Goal: Register for event/course: Register for event/course

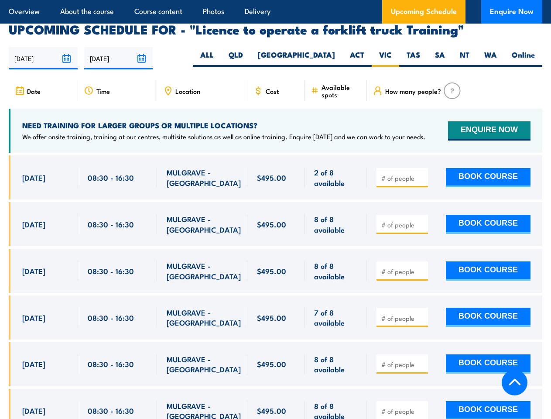
click at [275, 0] on article "Overview About the course Course content Photos Delivery Upcoming Schedule Enqu…" at bounding box center [276, 12] width 534 height 24
click at [43, 47] on input "[DATE]" at bounding box center [43, 58] width 69 height 22
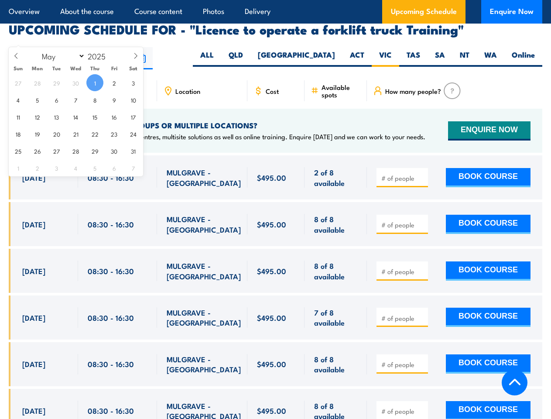
click at [119, 47] on input "[DATE]" at bounding box center [118, 58] width 69 height 22
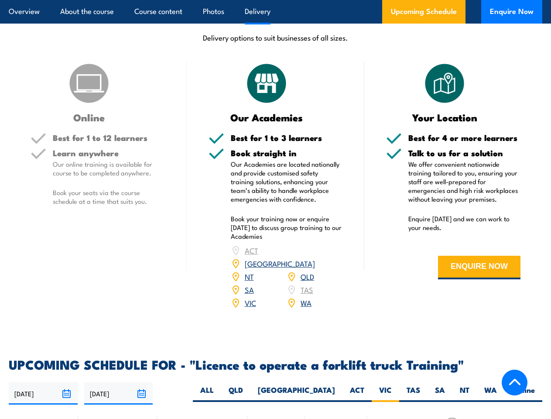
click at [275, 0] on article "Overview About the course Course content Photos Delivery Upcoming Schedule Enqu…" at bounding box center [276, 12] width 534 height 24
click at [43, 382] on input "[DATE]" at bounding box center [43, 393] width 69 height 22
click at [119, 382] on input "[DATE]" at bounding box center [118, 393] width 69 height 22
